Goal: Information Seeking & Learning: Learn about a topic

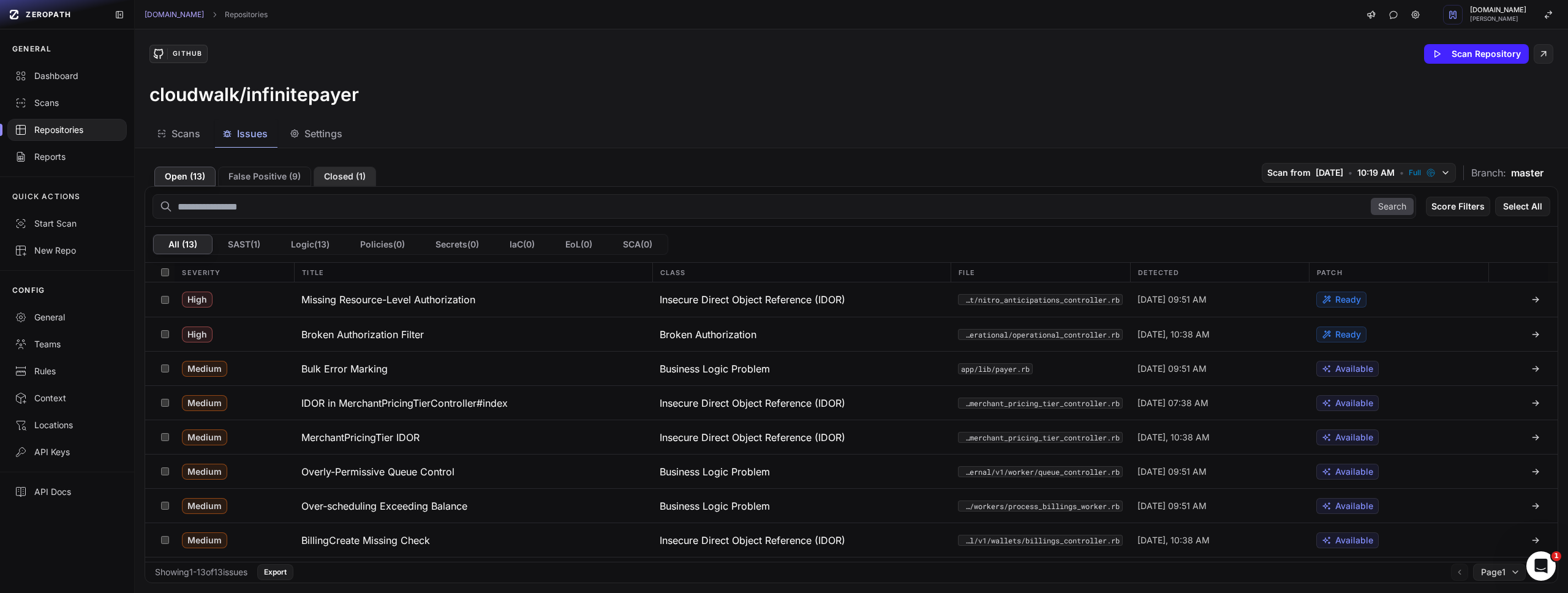
click at [331, 175] on button "Closed ( 1 )" at bounding box center [345, 176] width 62 height 19
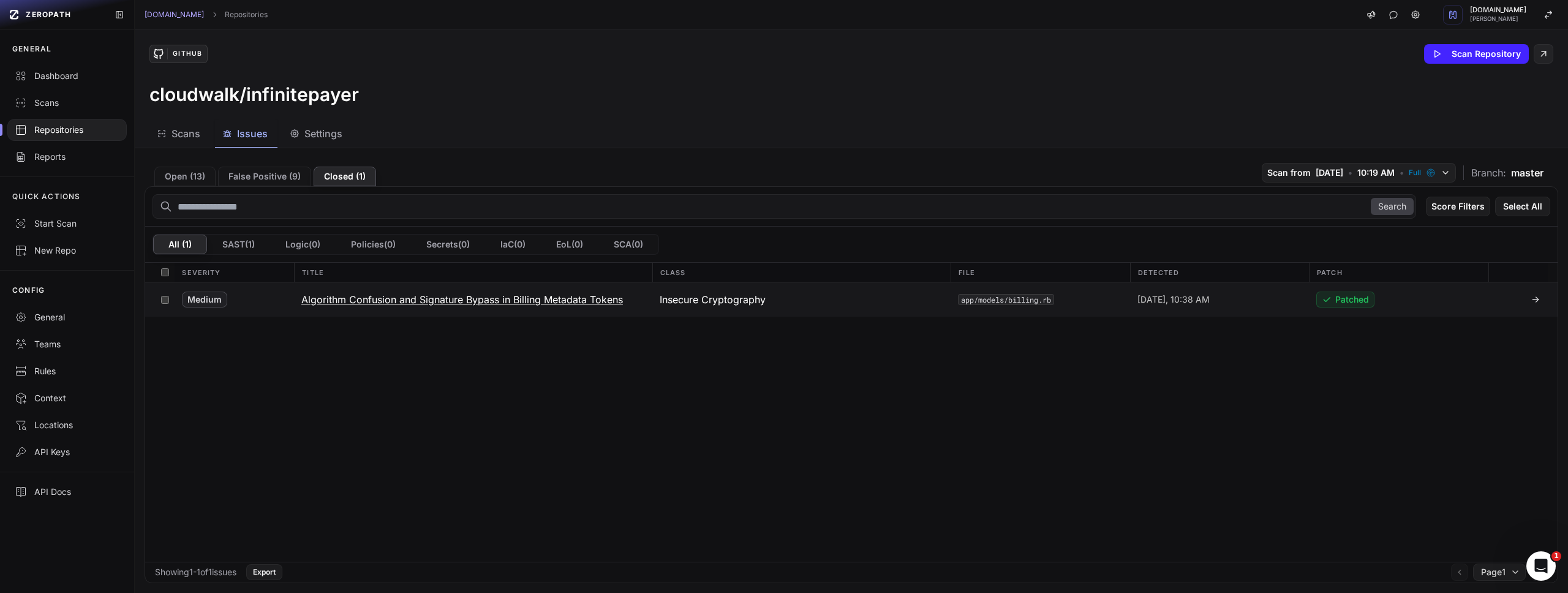
click at [498, 298] on h3 "Algorithm Confusion and Signature Bypass in Billing Metadata Tokens" at bounding box center [462, 299] width 322 height 15
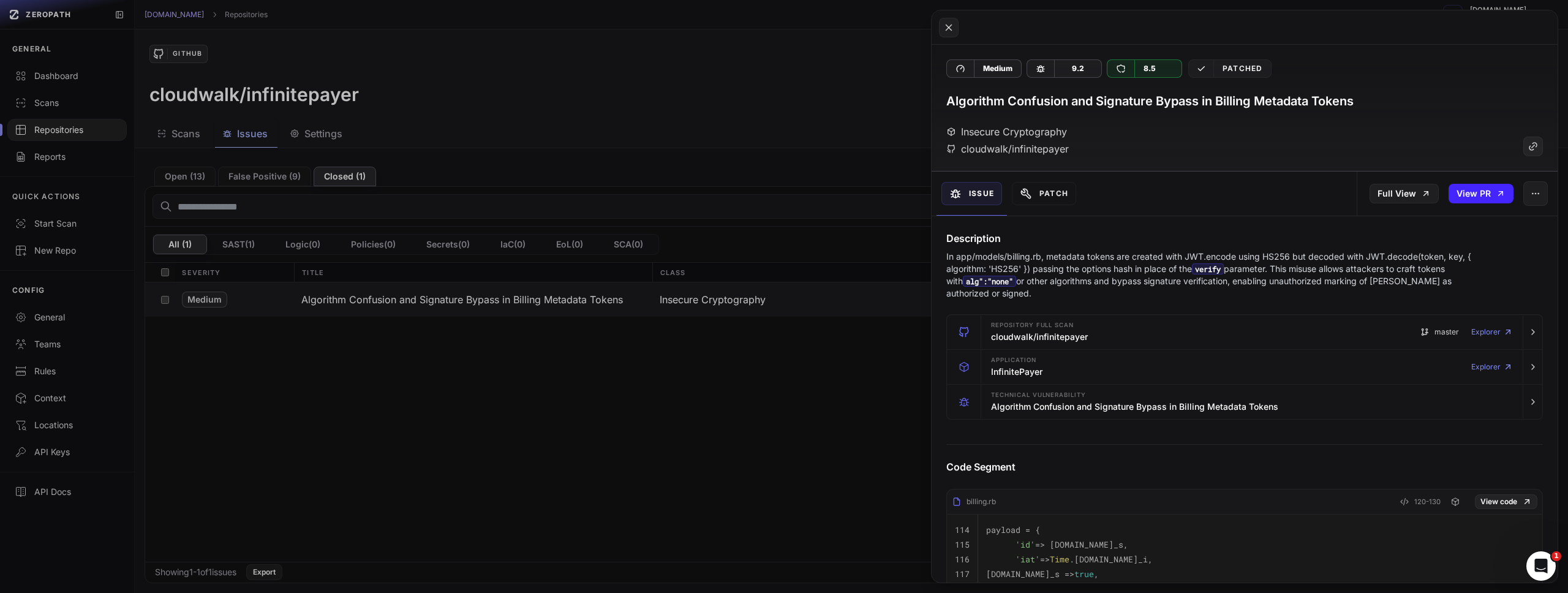
click at [750, 347] on button at bounding box center [784, 296] width 1568 height 593
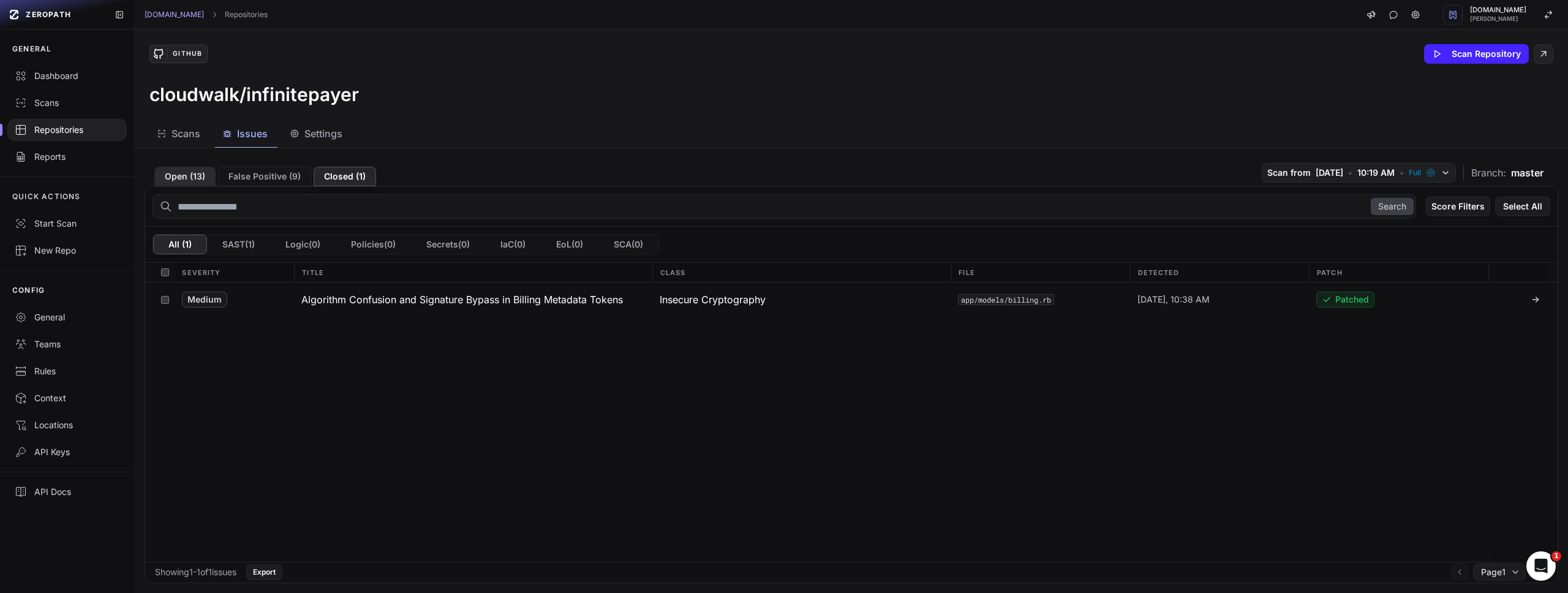
click at [200, 176] on button "Open ( 13 )" at bounding box center [185, 176] width 61 height 19
